Goal: Task Accomplishment & Management: Use online tool/utility

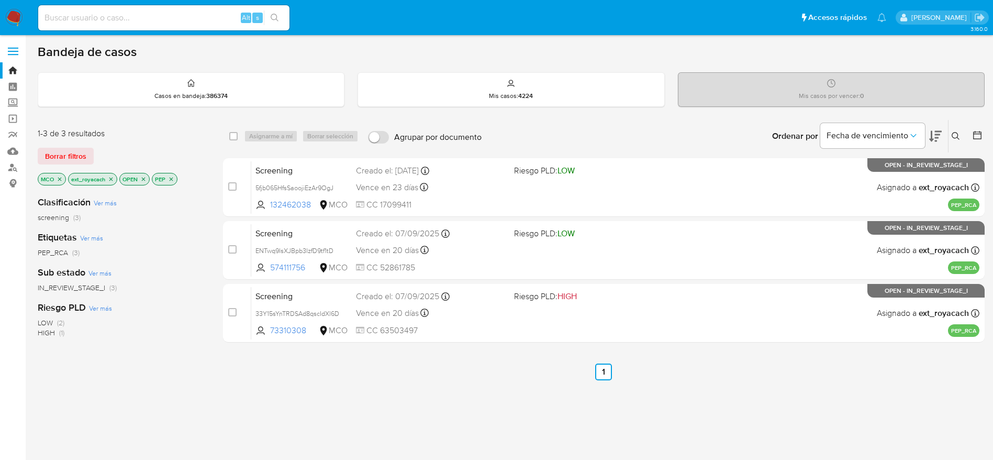
scroll to position [79, 0]
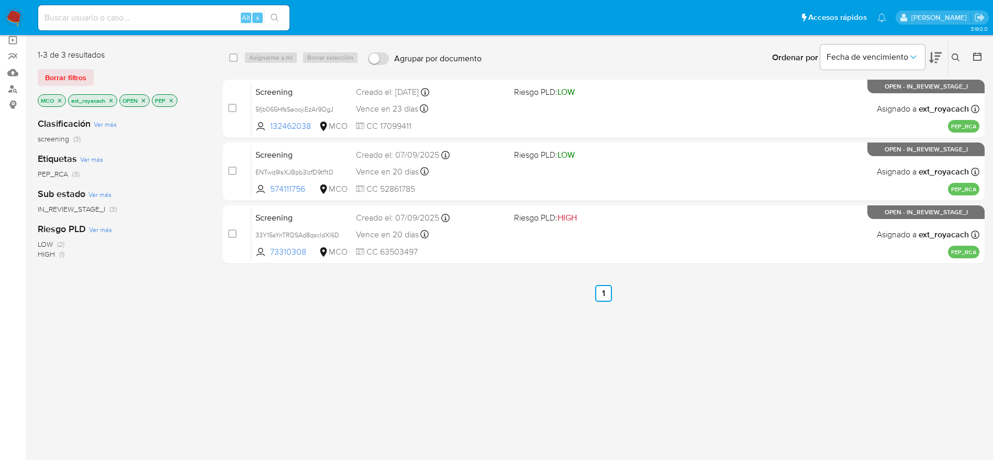
click at [13, 15] on img at bounding box center [14, 18] width 18 height 18
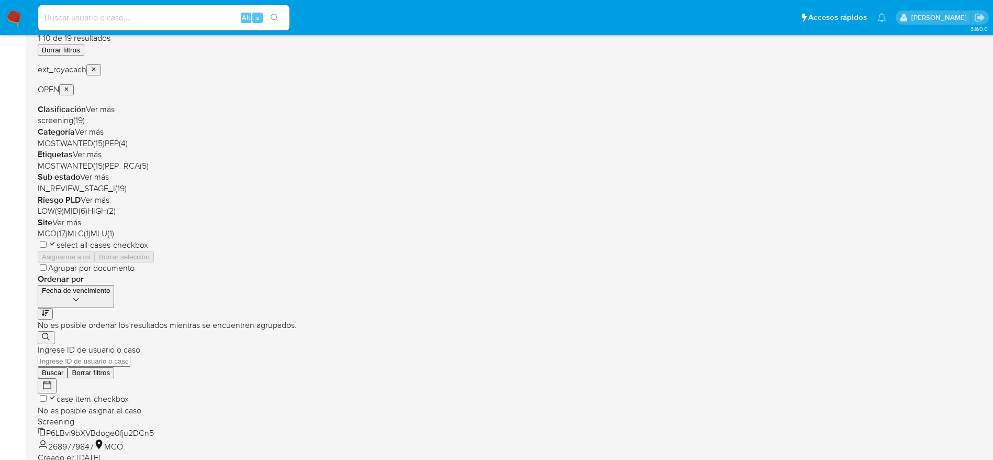
scroll to position [405, 0]
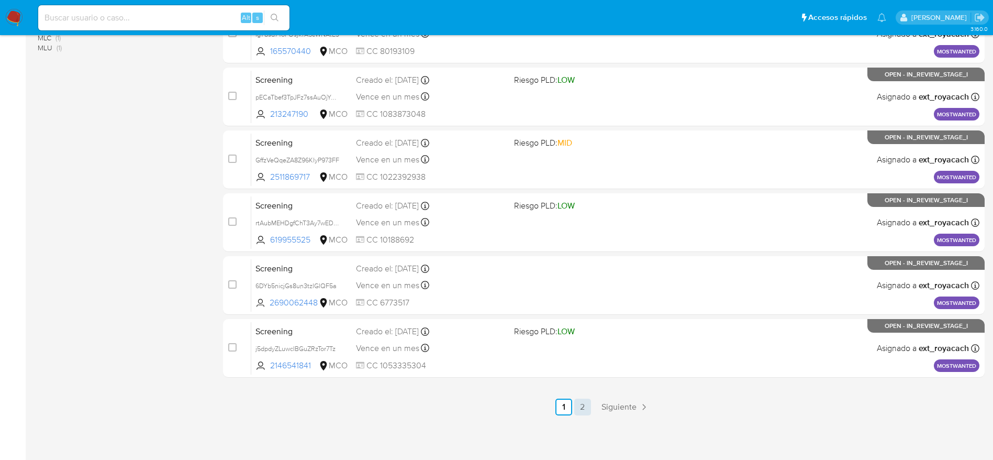
click at [585, 401] on link "2" at bounding box center [582, 406] width 17 height 17
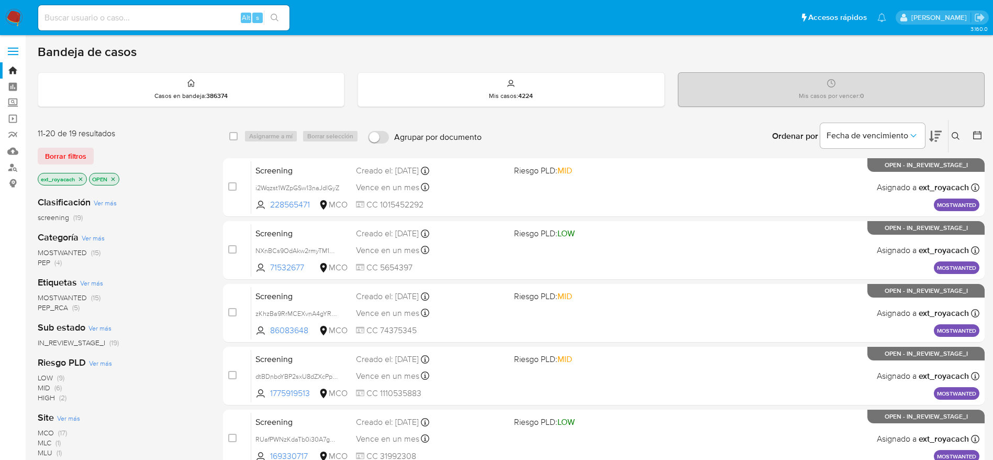
click at [83, 180] on icon "close-filter" at bounding box center [80, 179] width 6 height 6
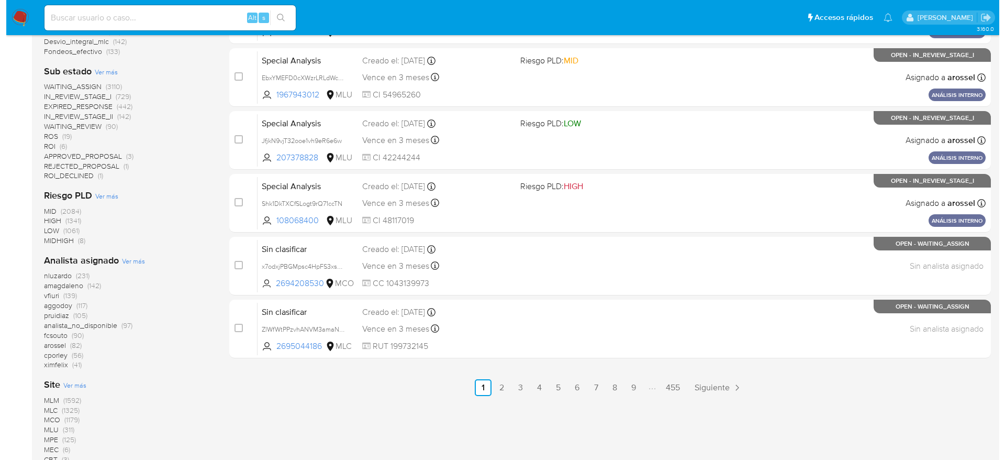
scroll to position [423, 0]
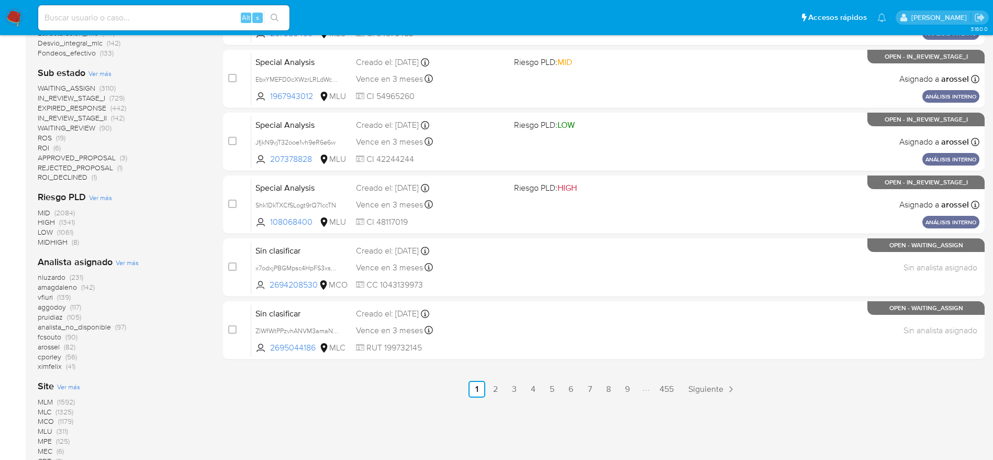
click at [125, 263] on span "Ver más" at bounding box center [127, 262] width 23 height 9
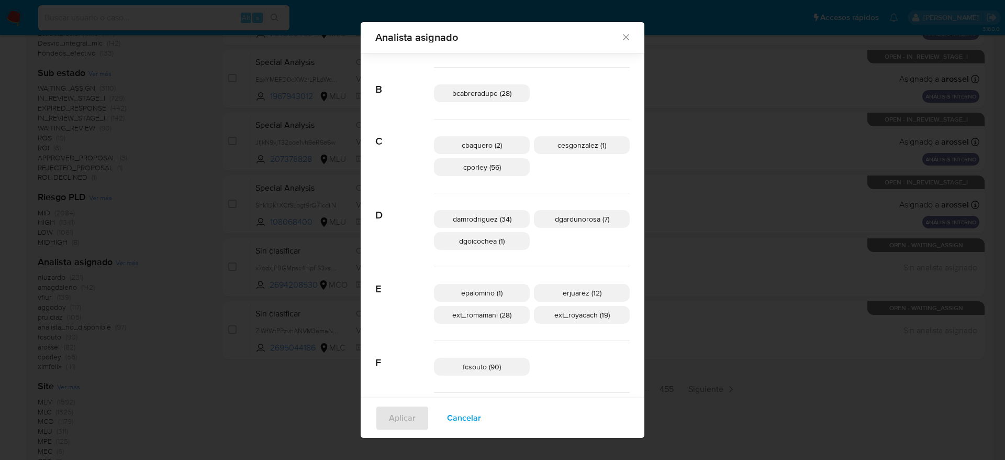
scroll to position [99, 0]
click at [494, 314] on span "ext_romamani (28)" at bounding box center [481, 314] width 59 height 10
click at [408, 406] on span "Aplicar" at bounding box center [402, 417] width 27 height 23
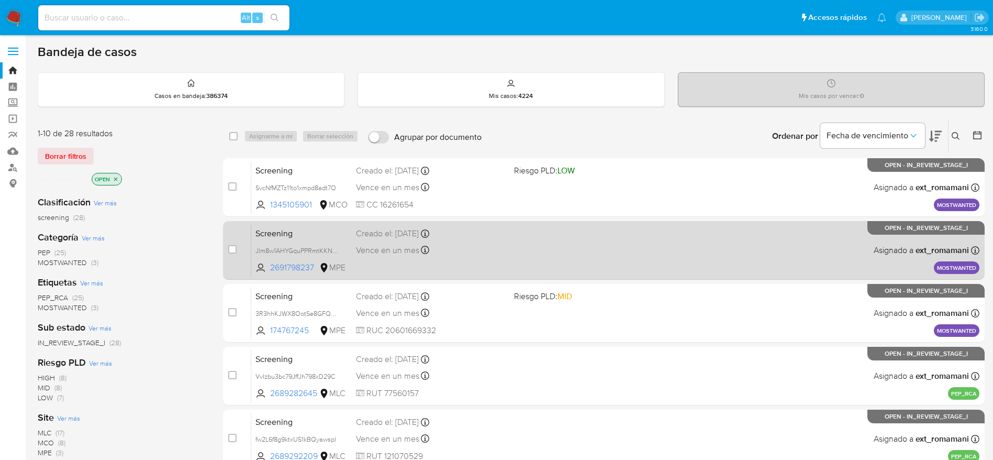
scroll to position [405, 0]
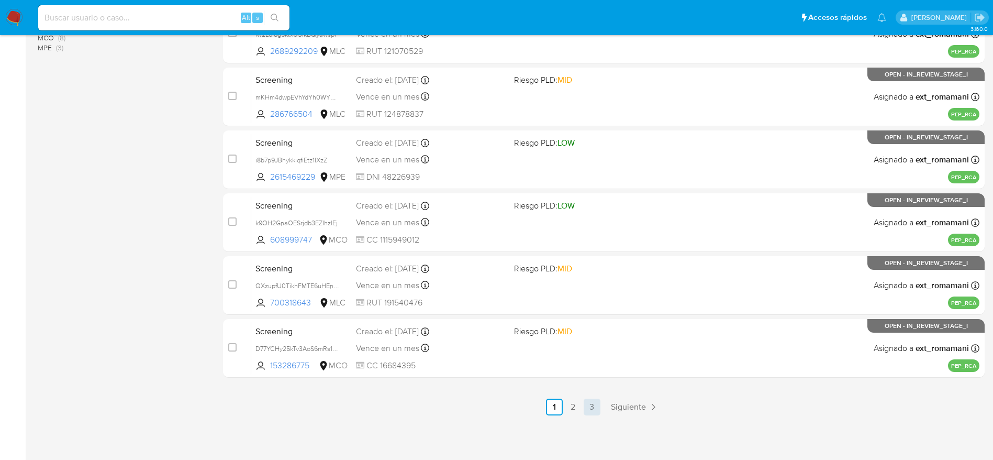
click at [600, 405] on link "3" at bounding box center [592, 406] width 17 height 17
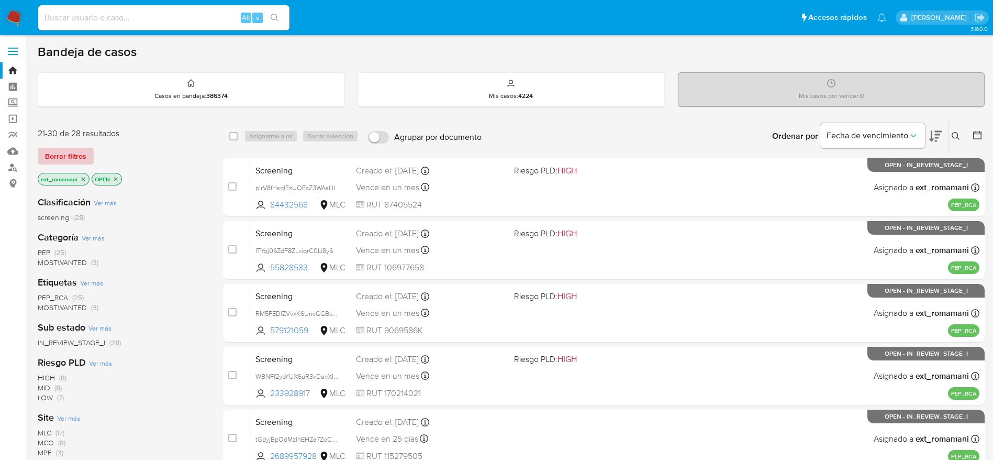
click at [64, 154] on span "Borrar filtros" at bounding box center [65, 156] width 41 height 15
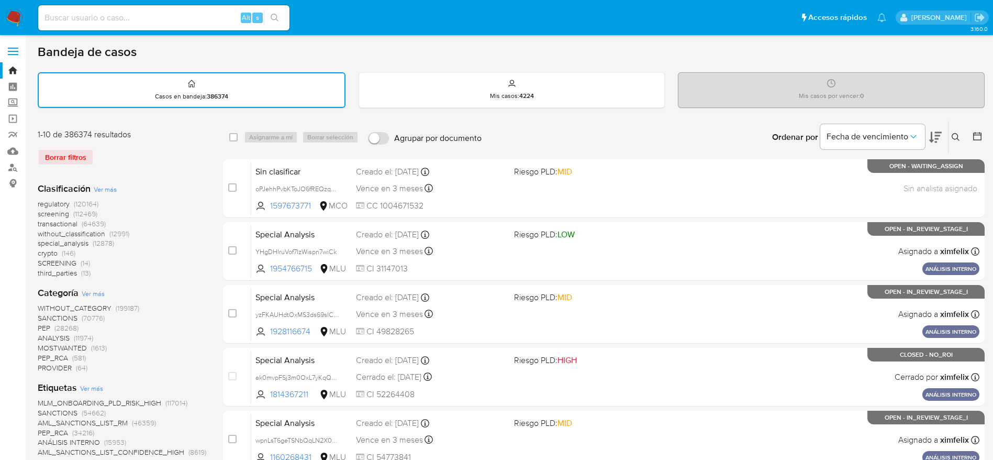
click at [956, 135] on icon at bounding box center [956, 137] width 8 height 8
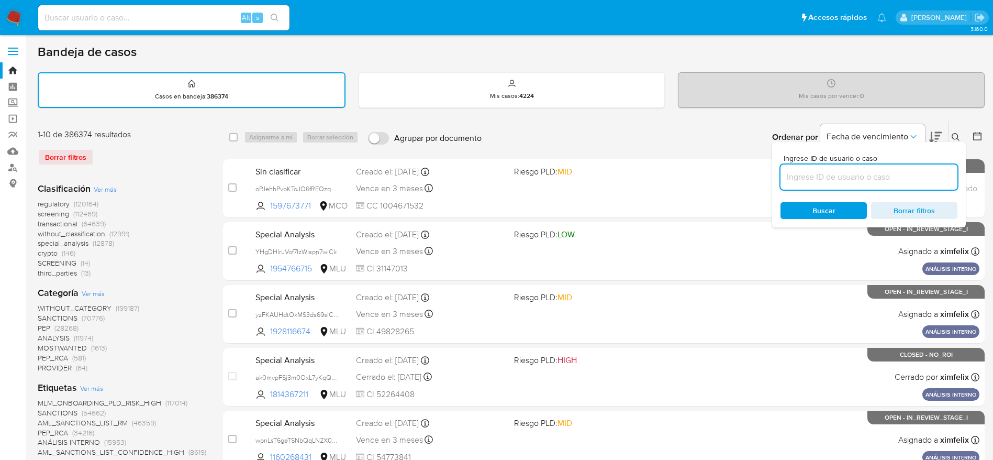
click at [821, 177] on input at bounding box center [869, 177] width 177 height 14
type input "uCvilY7kjSFVT0Ddm5wJA5hp"
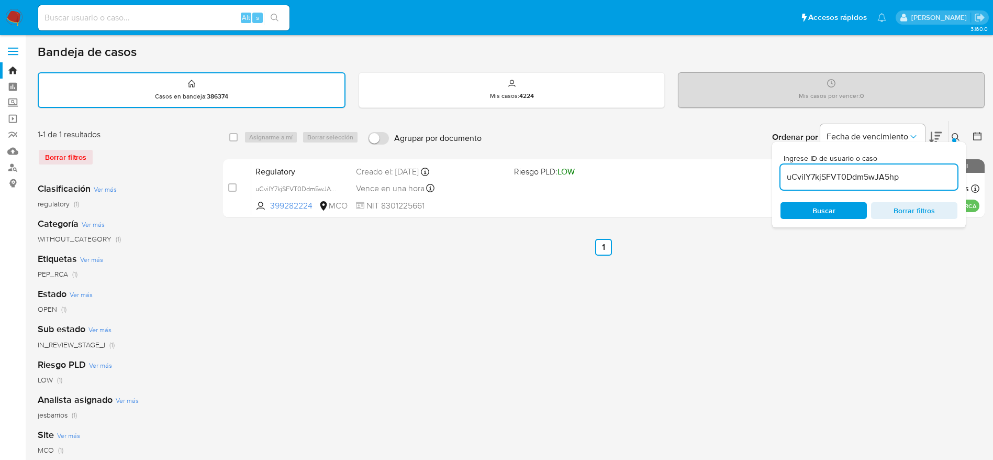
click at [744, 304] on div "select-all-cases-checkbox Asignarme a mí Borrar selección Agrupar por documento…" at bounding box center [604, 350] width 762 height 460
click at [954, 138] on div at bounding box center [954, 140] width 4 height 4
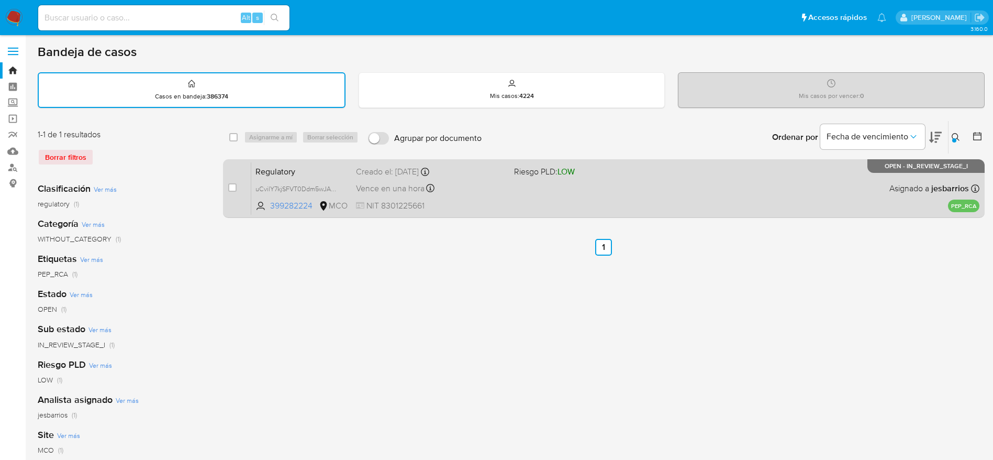
click at [802, 197] on div "Regulatory uCvilY7kjSFVT0Ddm5wJA5hp 399282224 MCO Riesgo PLD: LOW Creado el: 12…" at bounding box center [615, 188] width 728 height 53
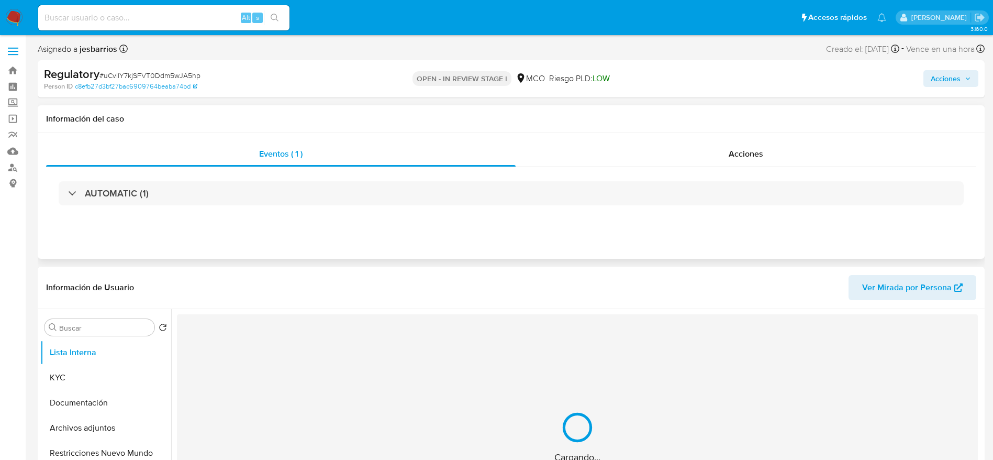
select select "10"
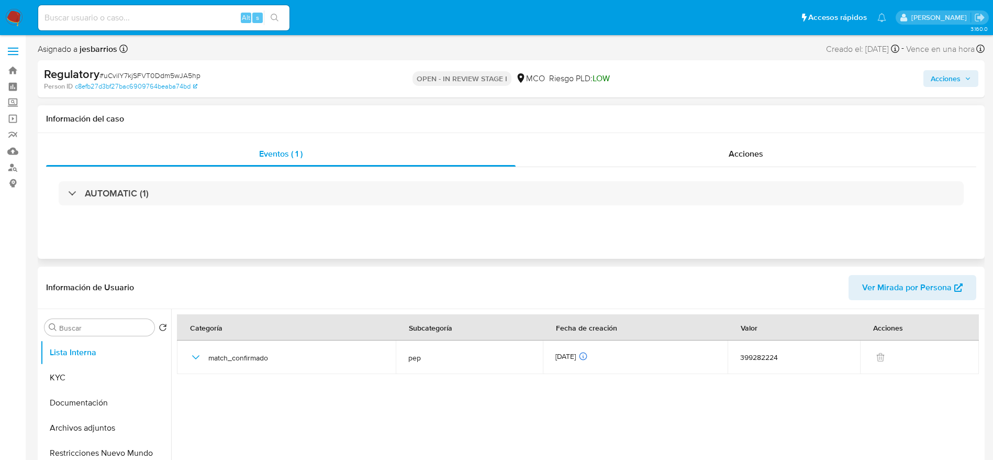
click at [717, 167] on div "AUTOMATIC (1)" at bounding box center [511, 193] width 930 height 52
click at [748, 156] on span "Acciones" at bounding box center [746, 154] width 35 height 12
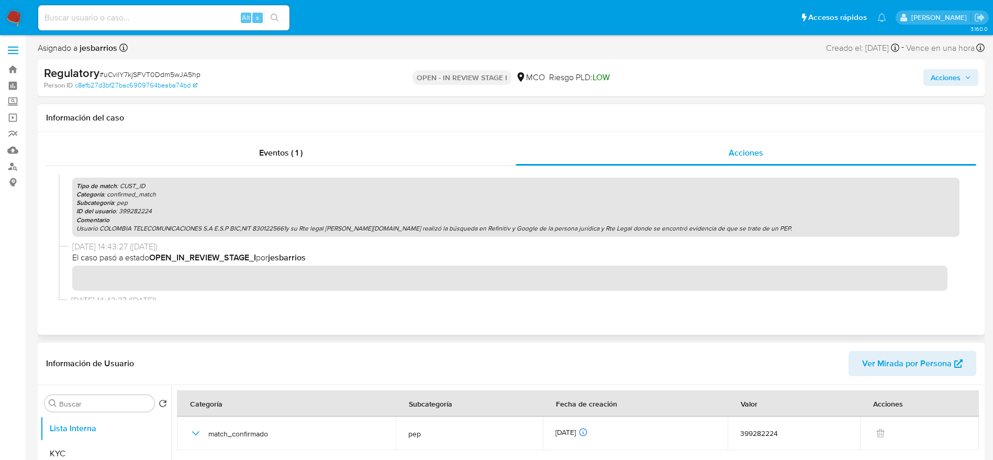
scroll to position [305, 0]
click at [393, 231] on p "Usuario COLOMBIA TELECOMUNICACIONES S.A E.S.P BIC,NIT 8301225661y su Rte legal …" at bounding box center [515, 230] width 879 height 8
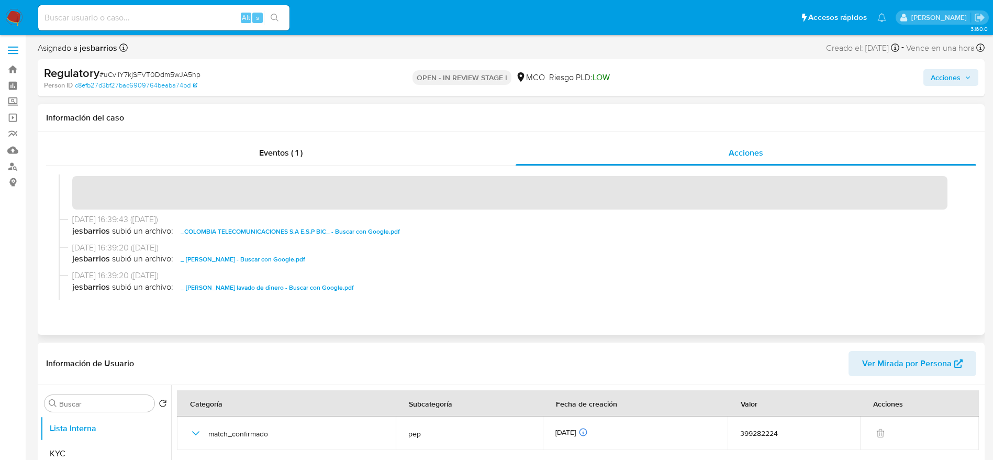
scroll to position [74, 0]
